Goal: Task Accomplishment & Management: Manage account settings

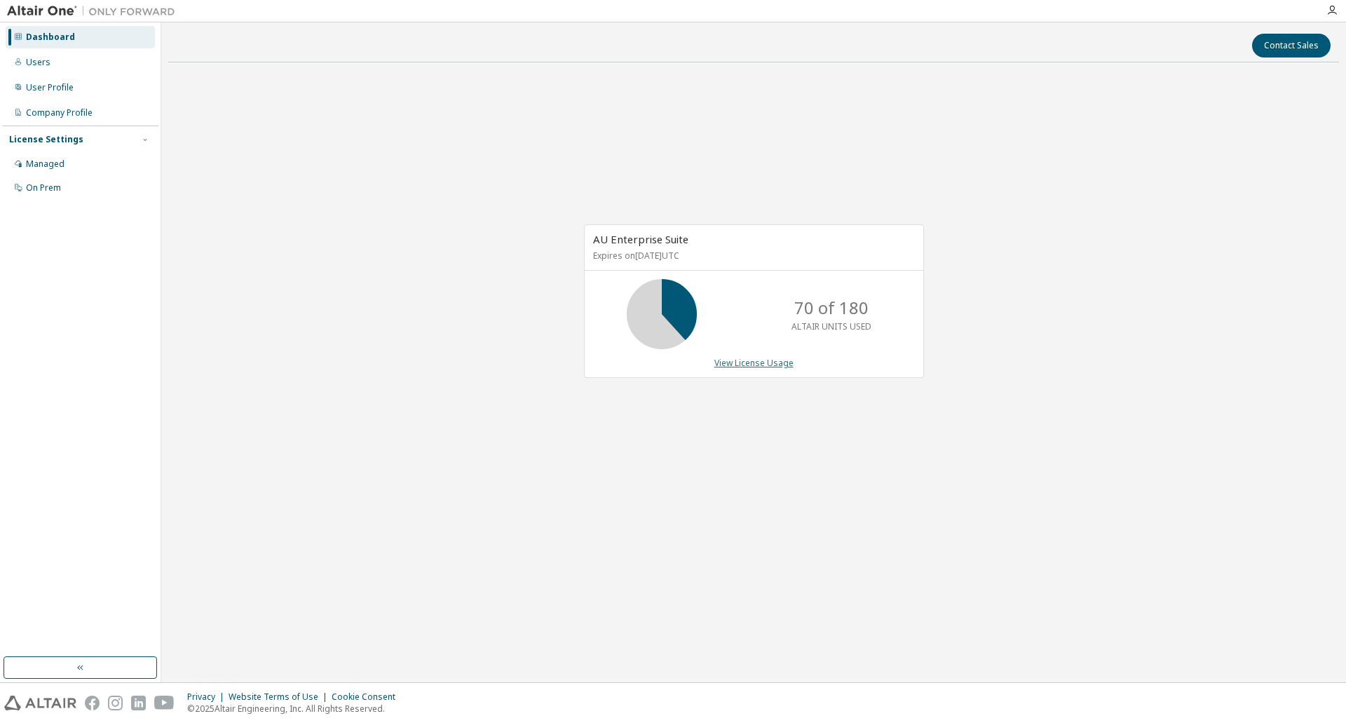
click at [776, 362] on link "View License Usage" at bounding box center [753, 363] width 79 height 12
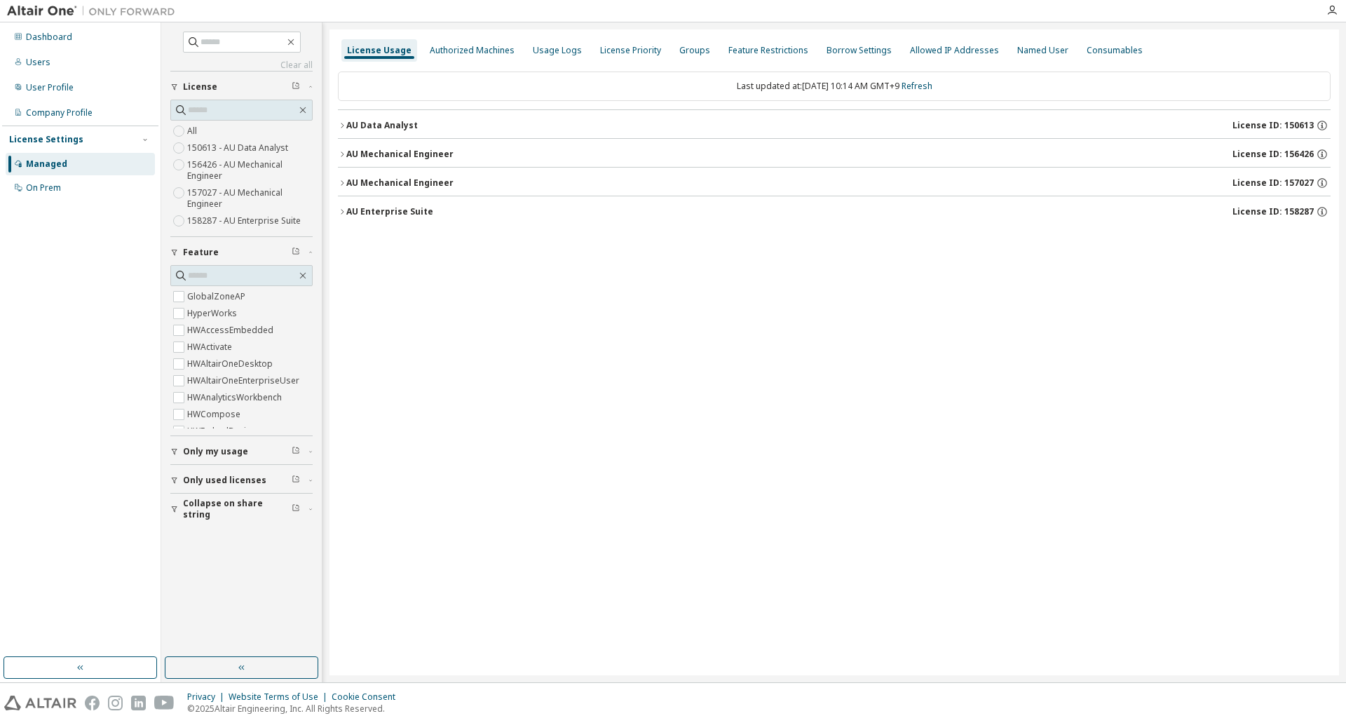
click at [247, 446] on div "Only my usage" at bounding box center [245, 451] width 125 height 11
click at [191, 453] on span "Only my usage" at bounding box center [215, 451] width 65 height 11
click at [194, 451] on span "Only my usage" at bounding box center [215, 451] width 65 height 11
click at [290, 446] on div "Only my usage" at bounding box center [245, 451] width 125 height 11
click at [291, 446] on div "Only my usage" at bounding box center [245, 451] width 125 height 11
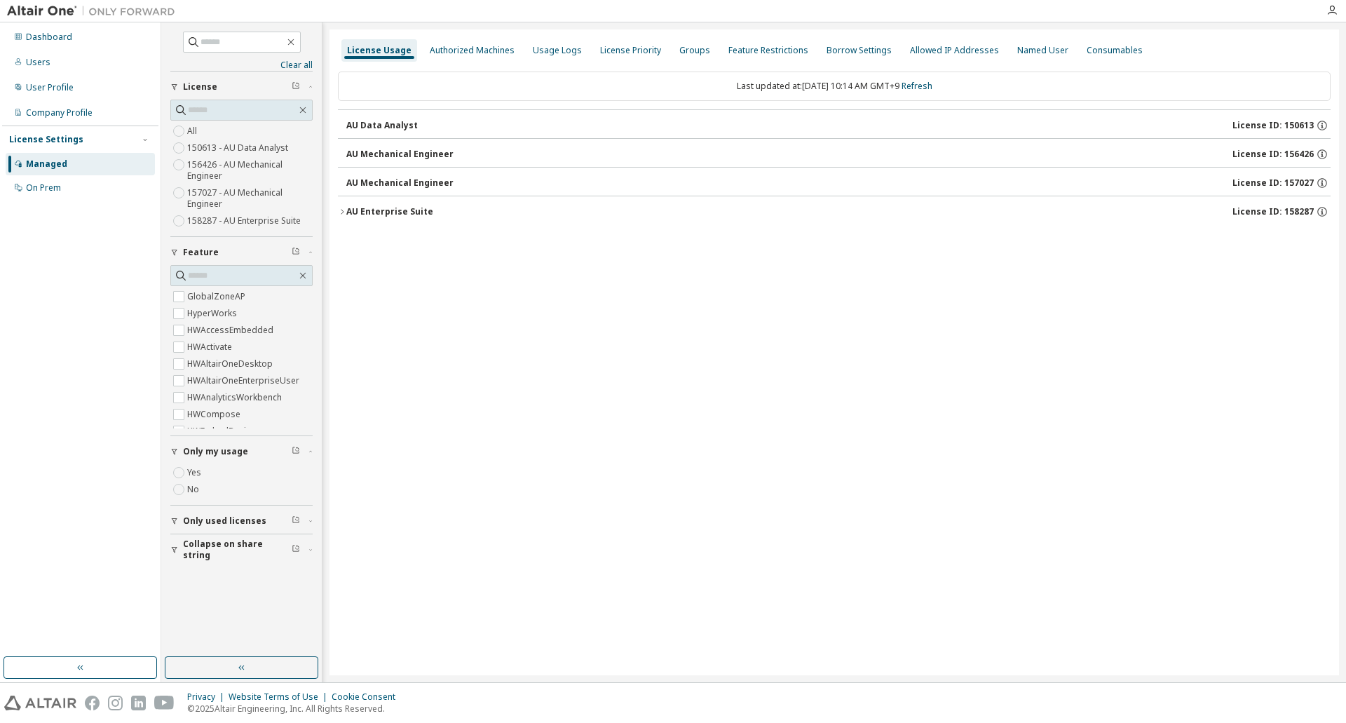
click at [488, 412] on div "License Usage Authorized Machines Usage Logs License Priority Groups Feature Re…" at bounding box center [833, 351] width 1009 height 645
click at [338, 220] on button "AU Enterprise Suite License ID: 158287" at bounding box center [834, 211] width 992 height 31
